Goal: Navigation & Orientation: Understand site structure

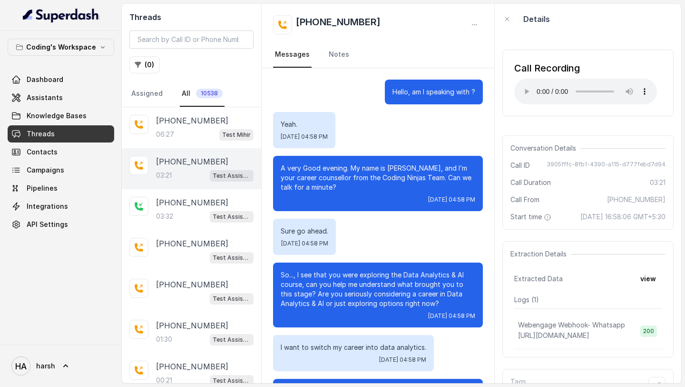
scroll to position [1498, 0]
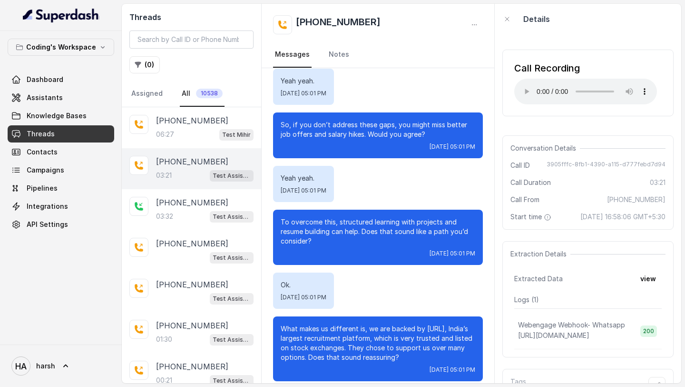
click at [46, 17] on img at bounding box center [61, 15] width 77 height 15
click at [24, 12] on img at bounding box center [61, 15] width 77 height 15
click at [56, 15] on img at bounding box center [61, 15] width 77 height 15
click at [49, 17] on img at bounding box center [61, 15] width 77 height 15
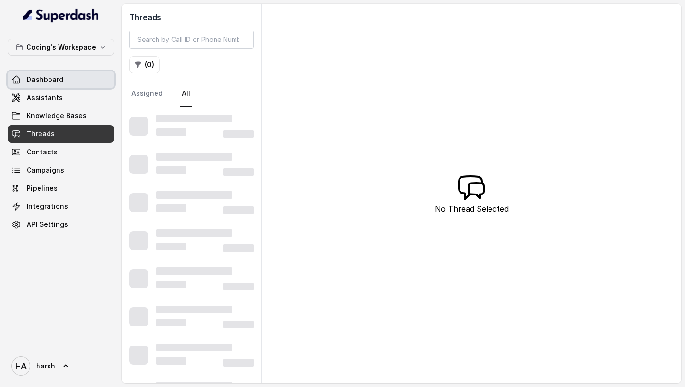
click at [59, 76] on span "Dashboard" at bounding box center [45, 80] width 37 height 10
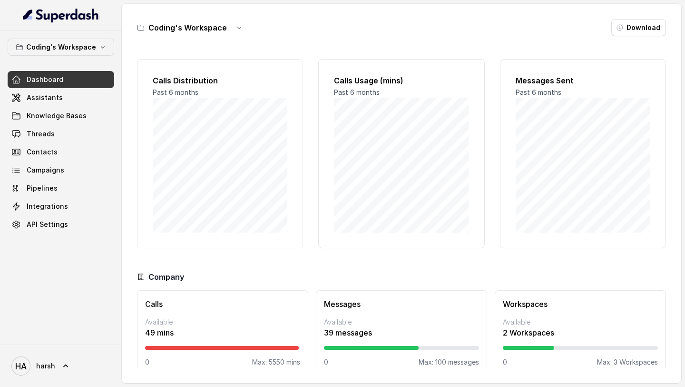
scroll to position [14, 0]
click at [70, 94] on link "Assistants" at bounding box center [61, 97] width 107 height 17
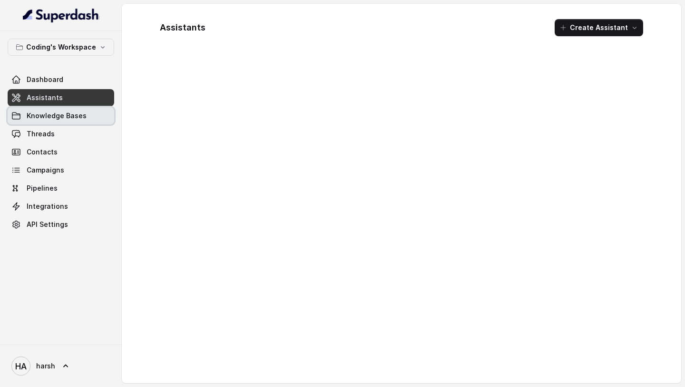
click at [70, 116] on span "Knowledge Bases" at bounding box center [57, 116] width 60 height 10
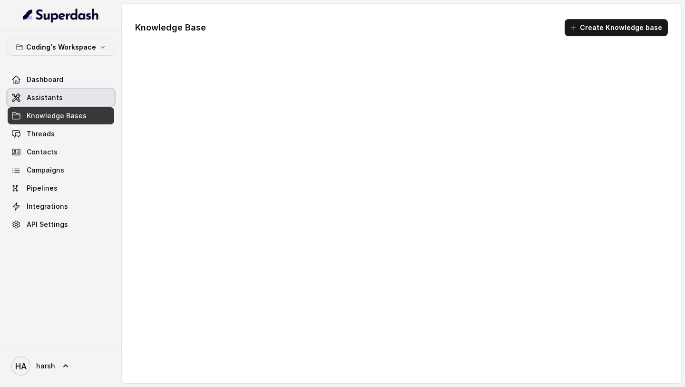
click at [60, 69] on div "Coding's Workspace Dashboard Assistants Knowledge Bases Threads Contacts Campai…" at bounding box center [61, 136] width 107 height 194
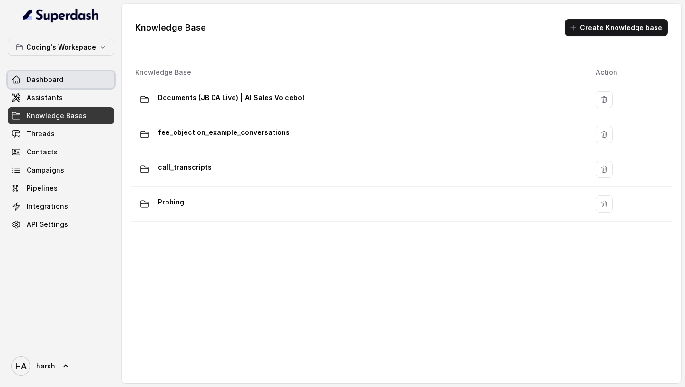
click at [73, 81] on link "Dashboard" at bounding box center [61, 79] width 107 height 17
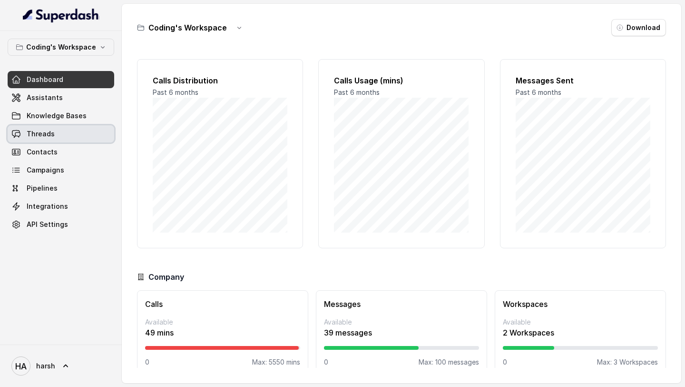
click at [59, 137] on link "Threads" at bounding box center [61, 133] width 107 height 17
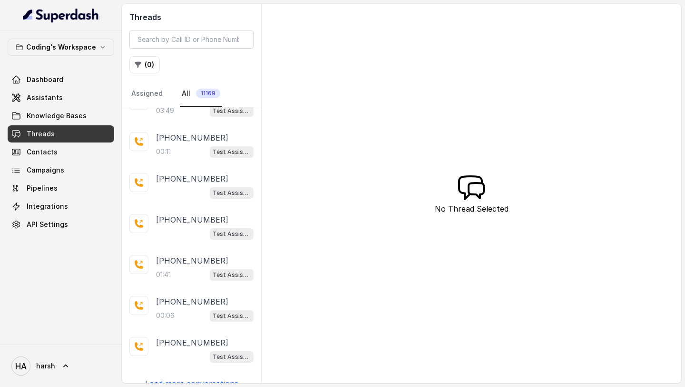
scroll to position [576, 0]
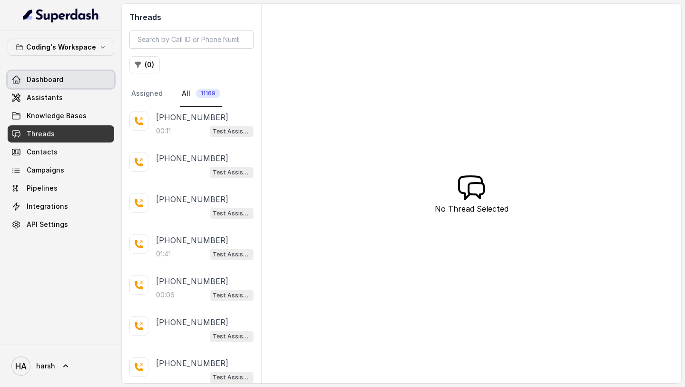
click at [54, 77] on span "Dashboard" at bounding box center [45, 80] width 37 height 10
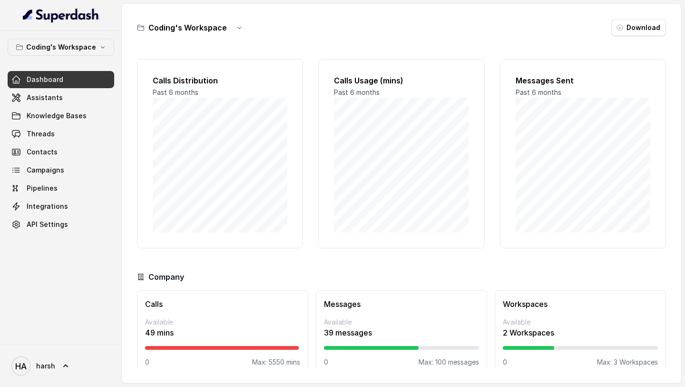
scroll to position [14, 0]
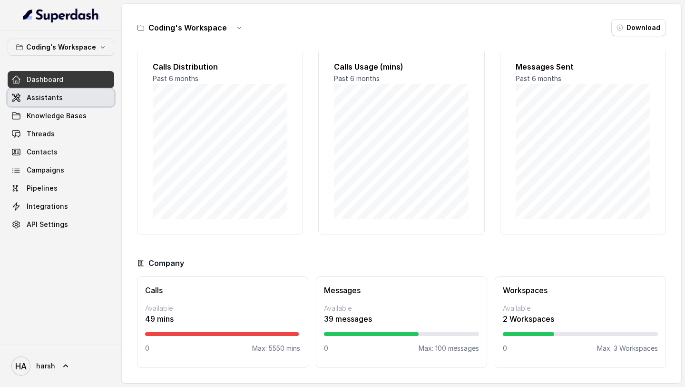
click at [46, 90] on link "Assistants" at bounding box center [61, 97] width 107 height 17
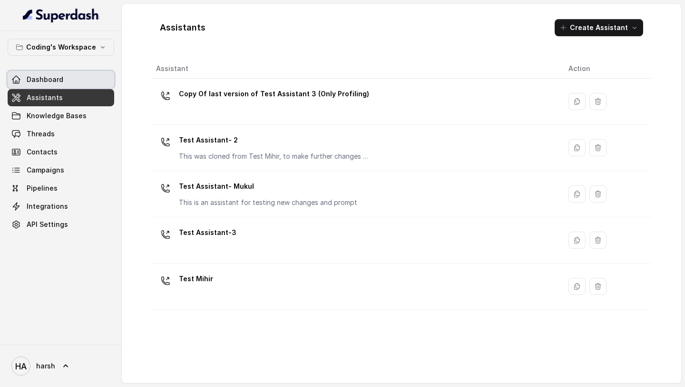
click at [64, 76] on link "Dashboard" at bounding box center [61, 79] width 107 height 17
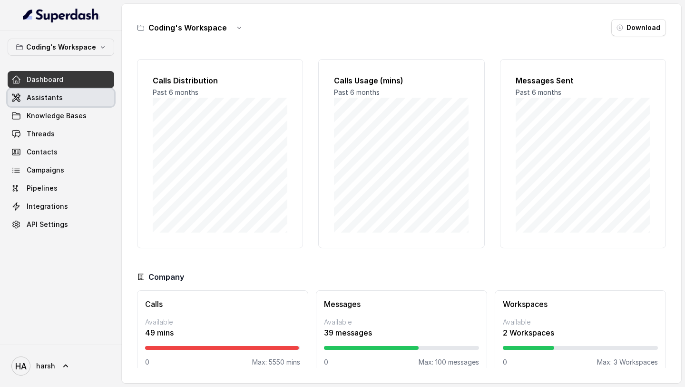
click at [77, 98] on link "Assistants" at bounding box center [61, 97] width 107 height 17
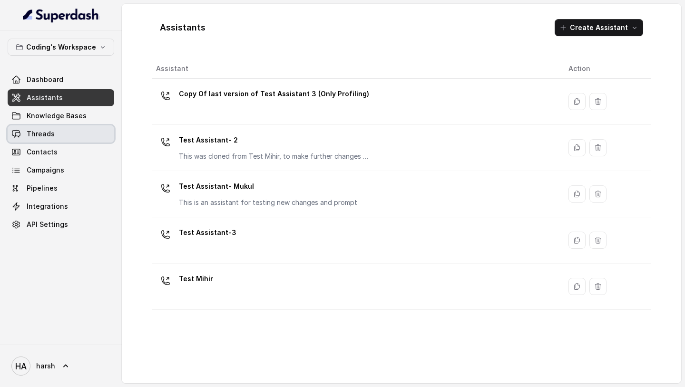
click at [39, 141] on link "Threads" at bounding box center [61, 133] width 107 height 17
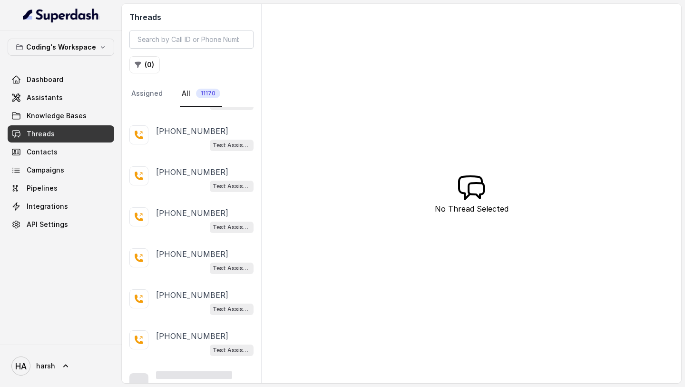
scroll to position [2204, 0]
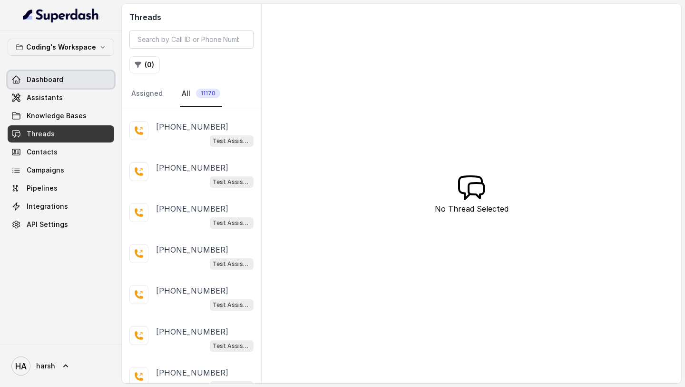
click at [51, 79] on span "Dashboard" at bounding box center [45, 80] width 37 height 10
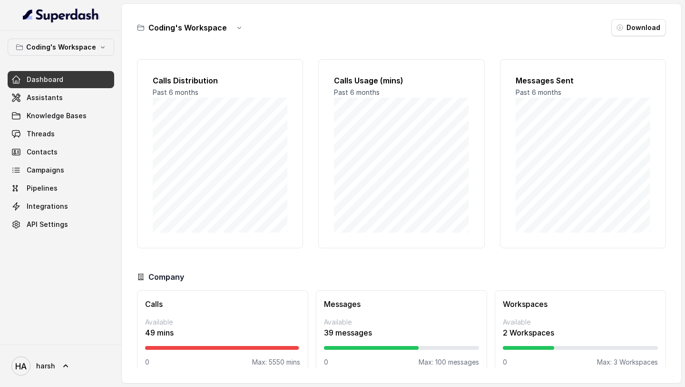
scroll to position [14, 0]
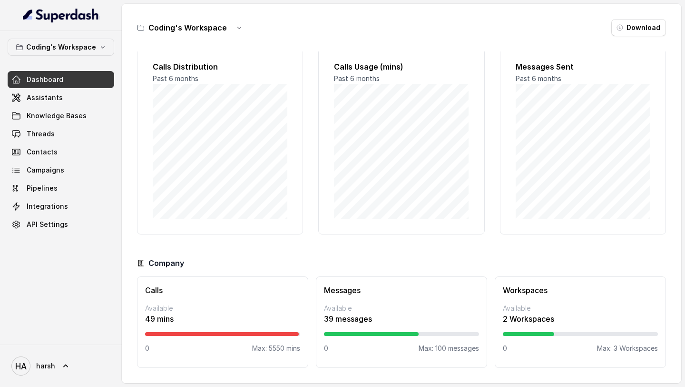
click at [160, 311] on p "Available" at bounding box center [222, 308] width 155 height 10
drag, startPoint x: 145, startPoint y: 316, endPoint x: 187, endPoint y: 316, distance: 41.9
click at [187, 316] on p "49 mins" at bounding box center [222, 318] width 155 height 11
click at [42, 97] on span "Assistants" at bounding box center [45, 98] width 36 height 10
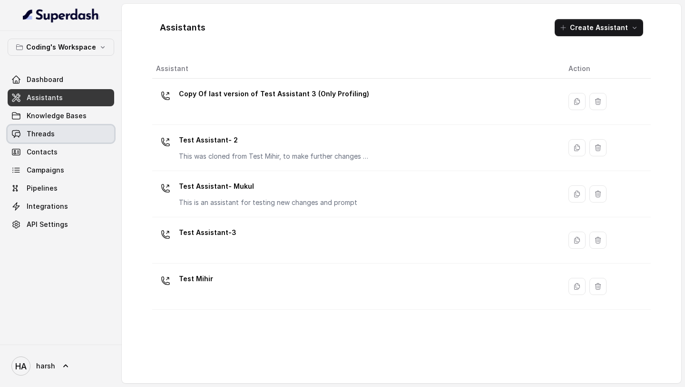
click at [86, 139] on link "Threads" at bounding box center [61, 133] width 107 height 17
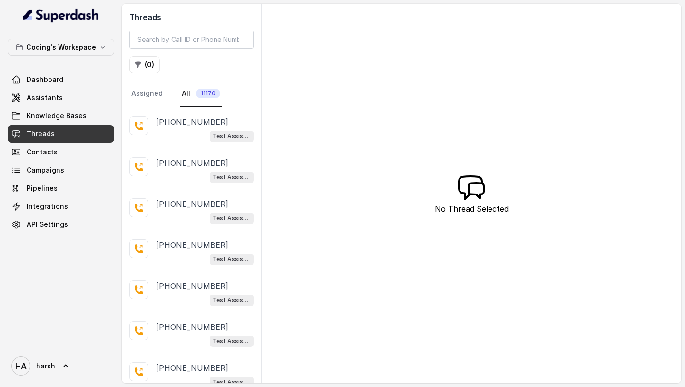
scroll to position [1797, 0]
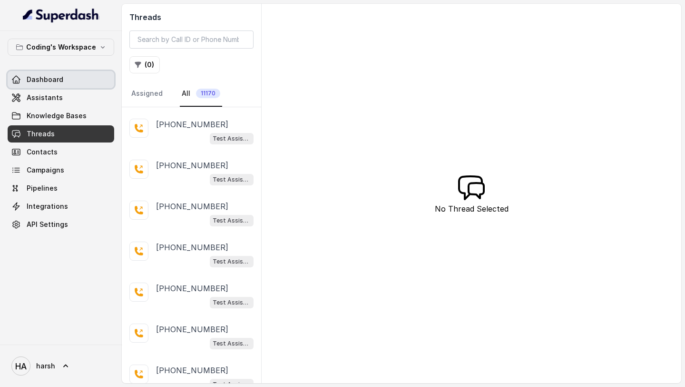
click at [55, 85] on link "Dashboard" at bounding box center [61, 79] width 107 height 17
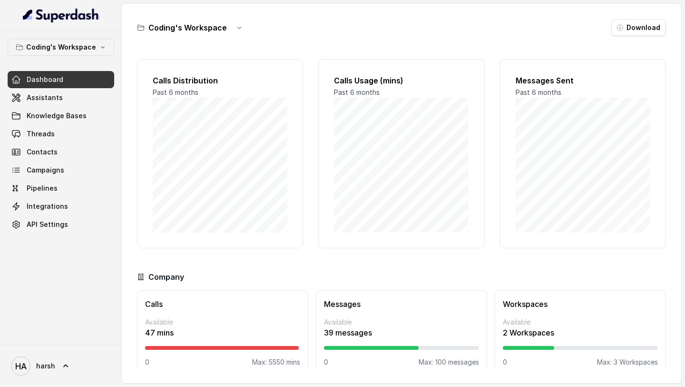
scroll to position [14, 0]
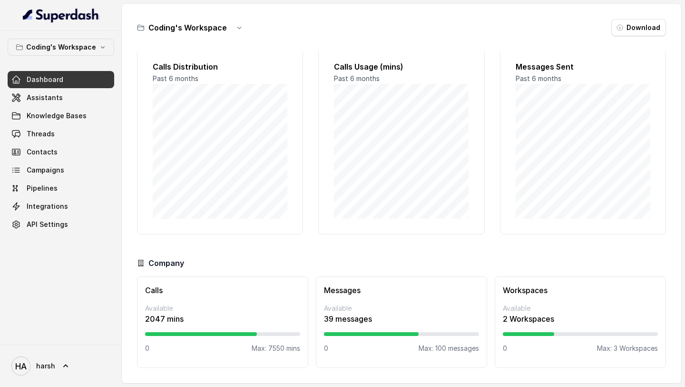
click at [220, 297] on div "Calls Available 2047 mins 0 Max: 7550 mins" at bounding box center [222, 321] width 171 height 91
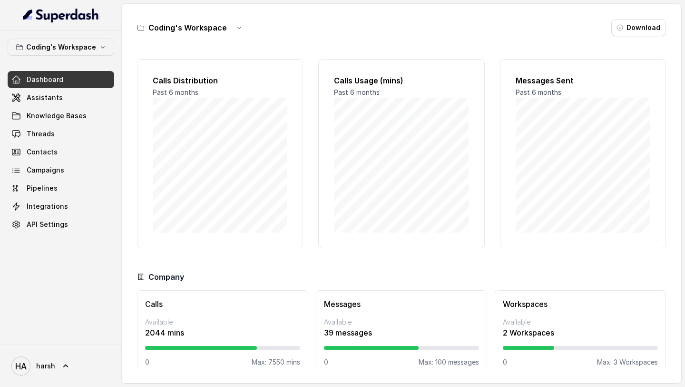
click at [51, 79] on span "Dashboard" at bounding box center [45, 80] width 37 height 10
click at [53, 21] on img at bounding box center [61, 15] width 77 height 15
click at [53, 18] on img at bounding box center [61, 15] width 77 height 15
